Goal: Task Accomplishment & Management: Manage account settings

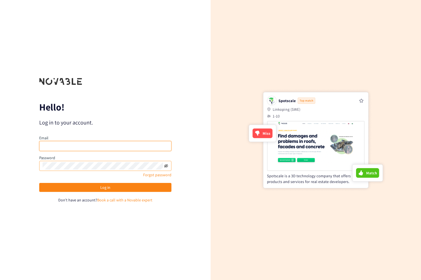
type input "bershun.devereaux@pepsico.com"
click at [166, 165] on icon "eye-invisible" at bounding box center [166, 165] width 4 height 3
click at [166, 165] on icon "eye" at bounding box center [166, 165] width 4 height 3
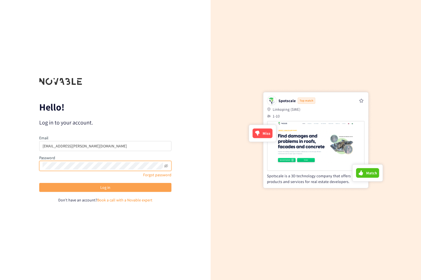
click at [114, 187] on button "Log in" at bounding box center [105, 187] width 132 height 9
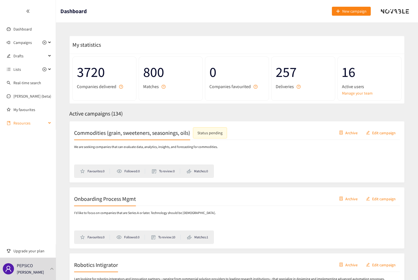
click at [50, 124] on div "Resources" at bounding box center [28, 123] width 56 height 11
click at [51, 41] on div "Campaigns" at bounding box center [28, 42] width 56 height 11
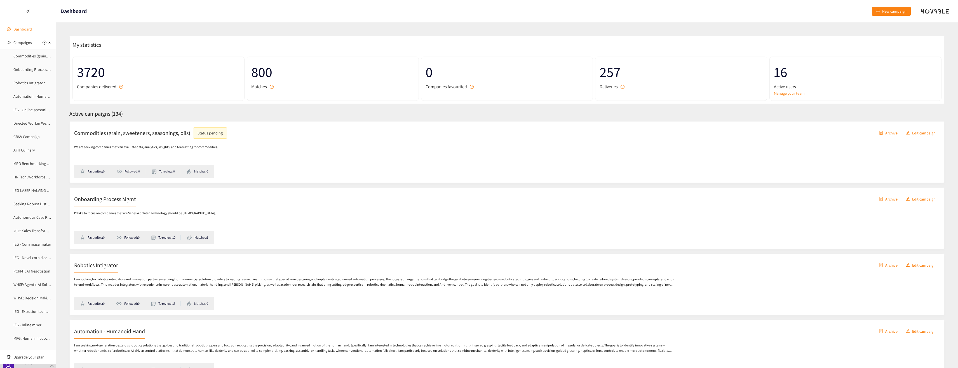
click at [14, 28] on link "Dashboard" at bounding box center [22, 29] width 18 height 5
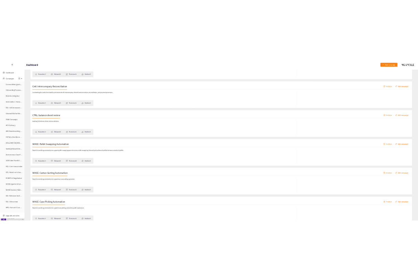
scroll to position [2406, 0]
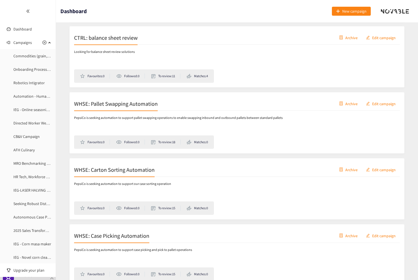
click at [44, 279] on p "Bershun Devereaux" at bounding box center [30, 282] width 27 height 6
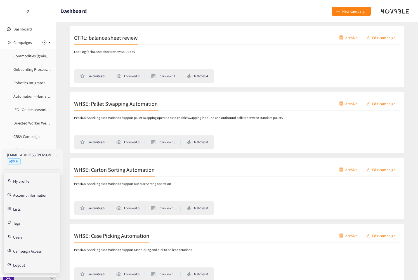
click at [33, 197] on link "Account information" at bounding box center [30, 194] width 34 height 5
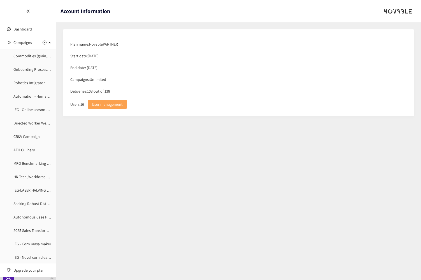
click at [107, 104] on span "User management" at bounding box center [107, 104] width 31 height 6
